Goal: Entertainment & Leisure: Consume media (video, audio)

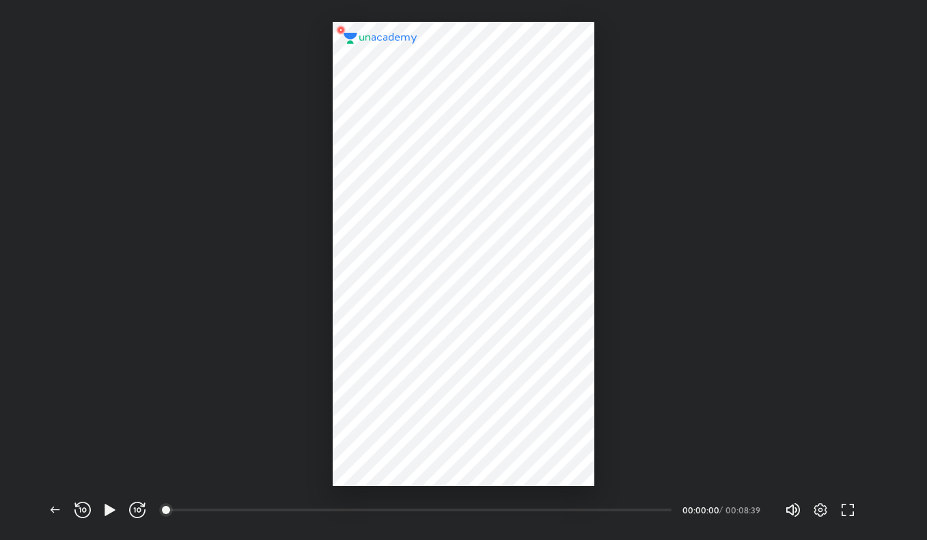
scroll to position [540, 927]
click at [105, 510] on icon "button" at bounding box center [110, 510] width 10 height 12
click at [106, 510] on icon "button" at bounding box center [105, 510] width 5 height 15
click at [519, 281] on div at bounding box center [464, 254] width 262 height 464
click at [104, 509] on icon "button" at bounding box center [110, 510] width 16 height 16
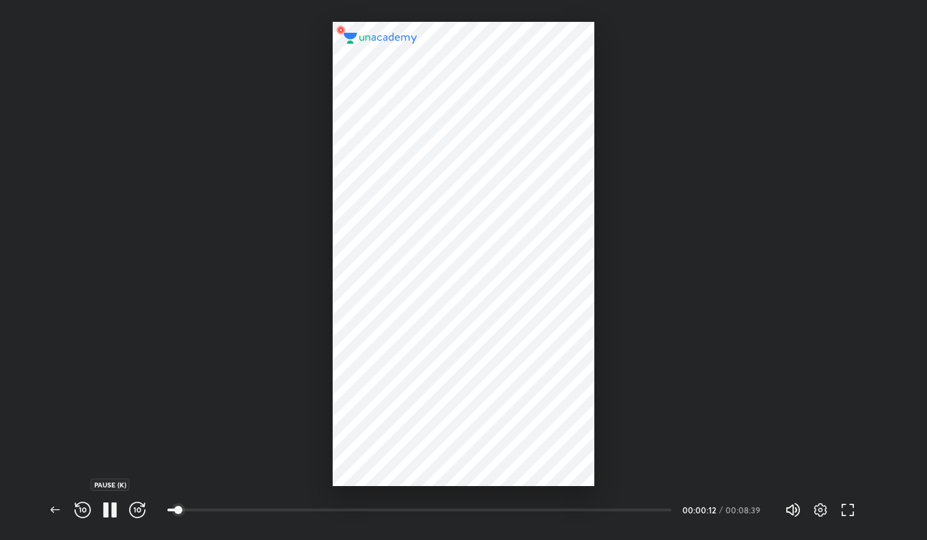
click at [106, 499] on button "button" at bounding box center [109, 510] width 27 height 27
click at [174, 493] on div at bounding box center [424, 495] width 515 height 14
click at [111, 508] on icon "button" at bounding box center [110, 510] width 16 height 16
click at [106, 514] on icon "button" at bounding box center [110, 510] width 10 height 12
click at [172, 335] on div at bounding box center [463, 243] width 927 height 486
